Goal: Task Accomplishment & Management: Manage account settings

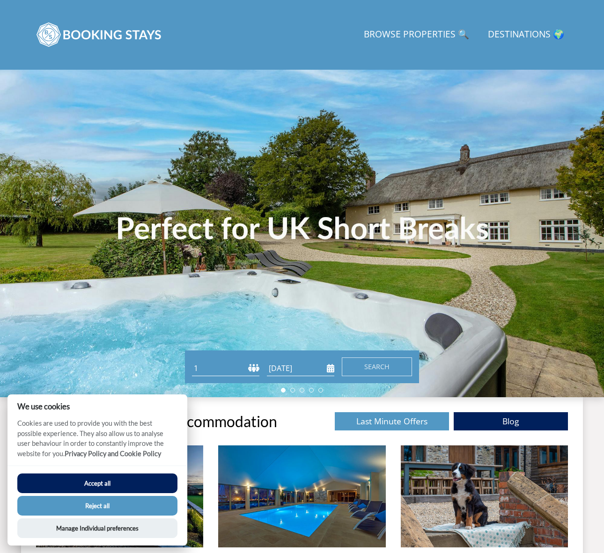
click at [87, 485] on button "Accept all" at bounding box center [97, 484] width 160 height 20
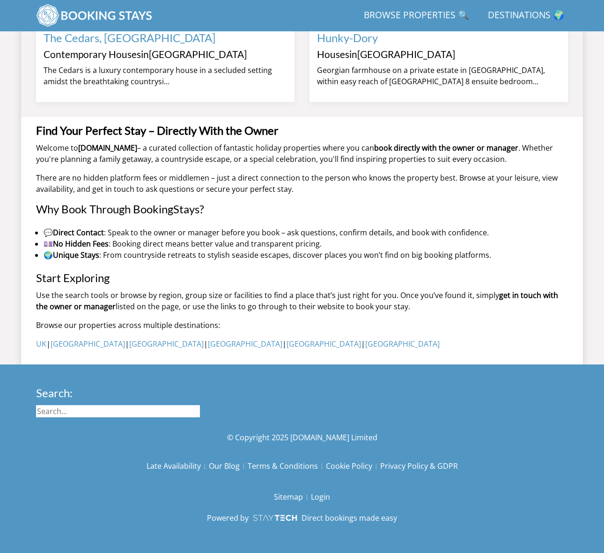
scroll to position [923, 0]
click at [322, 496] on link "Login" at bounding box center [320, 497] width 19 height 16
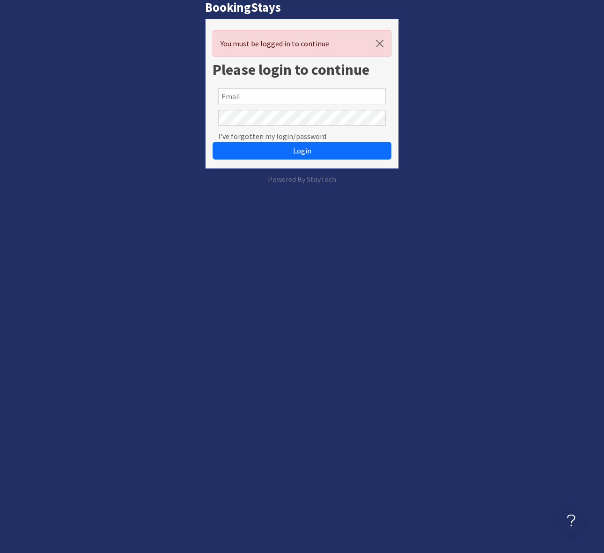
drag, startPoint x: 233, startPoint y: 92, endPoint x: 242, endPoint y: 97, distance: 10.3
click at [234, 92] on input "text" at bounding box center [302, 96] width 168 height 16
click at [439, 104] on div "BookingStays You must be logged in to continue Please login to continue I've fo…" at bounding box center [301, 92] width 615 height 185
drag, startPoint x: 246, startPoint y: 97, endPoint x: 250, endPoint y: 102, distance: 6.3
click at [246, 97] on input "text" at bounding box center [302, 96] width 168 height 16
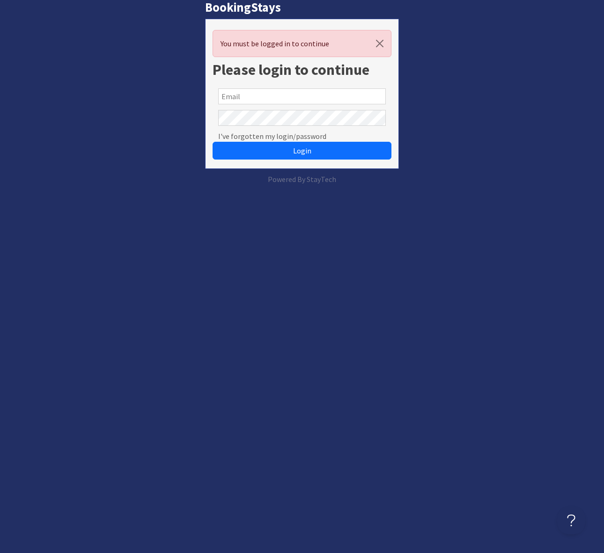
click at [0, 185] on com-1password-button at bounding box center [0, 185] width 0 height 0
click at [289, 109] on div "I've forgotten my login/password" at bounding box center [302, 118] width 179 height 22
click at [373, 118] on body "BookingStays You must be logged in to continue Please login to continue I've fo…" at bounding box center [302, 92] width 604 height 185
click at [0, 185] on com-1password-button at bounding box center [0, 185] width 0 height 0
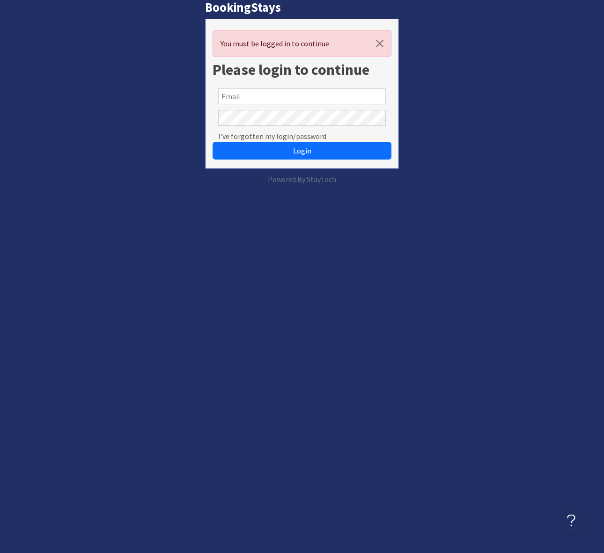
click at [245, 99] on input "text" at bounding box center [302, 96] width 168 height 16
drag, startPoint x: 248, startPoint y: 96, endPoint x: 270, endPoint y: 98, distance: 22.1
click at [249, 96] on input "text" at bounding box center [302, 96] width 168 height 16
click at [0, 185] on com-1password-button at bounding box center [0, 185] width 0 height 0
drag, startPoint x: 459, startPoint y: 103, endPoint x: 401, endPoint y: 119, distance: 60.3
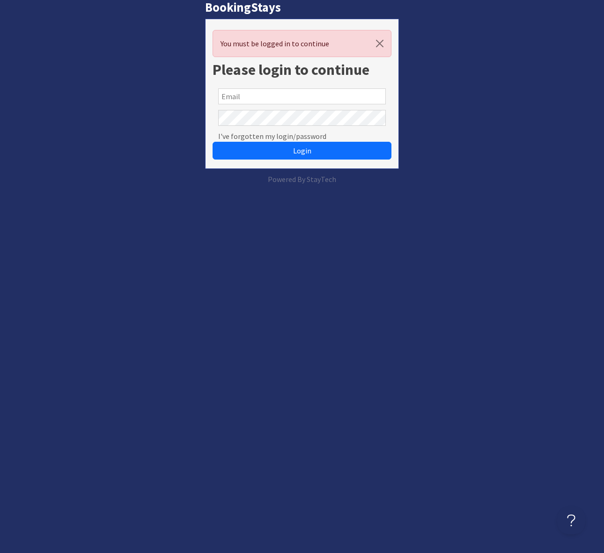
click at [459, 103] on div "BookingStays You must be logged in to continue Please login to continue I've fo…" at bounding box center [301, 92] width 615 height 185
drag, startPoint x: 382, startPoint y: 241, endPoint x: 573, endPoint y: 193, distance: 196.6
click at [387, 185] on html "BookingStays You must be logged in to continue Please login to continue I've fo…" at bounding box center [302, 92] width 604 height 185
click at [0, 185] on com-1password-button at bounding box center [0, 185] width 0 height 0
click at [303, 93] on input "text" at bounding box center [302, 96] width 168 height 16
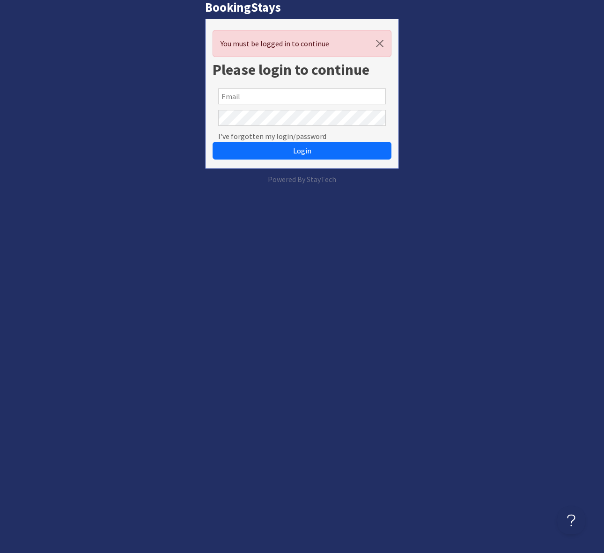
drag, startPoint x: 297, startPoint y: 96, endPoint x: 317, endPoint y: 88, distance: 22.1
click at [297, 96] on input "text" at bounding box center [302, 96] width 168 height 16
click at [422, 88] on div "BookingStays You must be logged in to continue Please login to continue I've fo…" at bounding box center [301, 92] width 615 height 185
click at [242, 91] on input "text" at bounding box center [302, 96] width 168 height 16
click at [468, 124] on div "BookingStays You must be logged in to continue Please login to continue I've fo…" at bounding box center [301, 92] width 615 height 185
